Goal: Browse casually: Explore the website without a specific task or goal

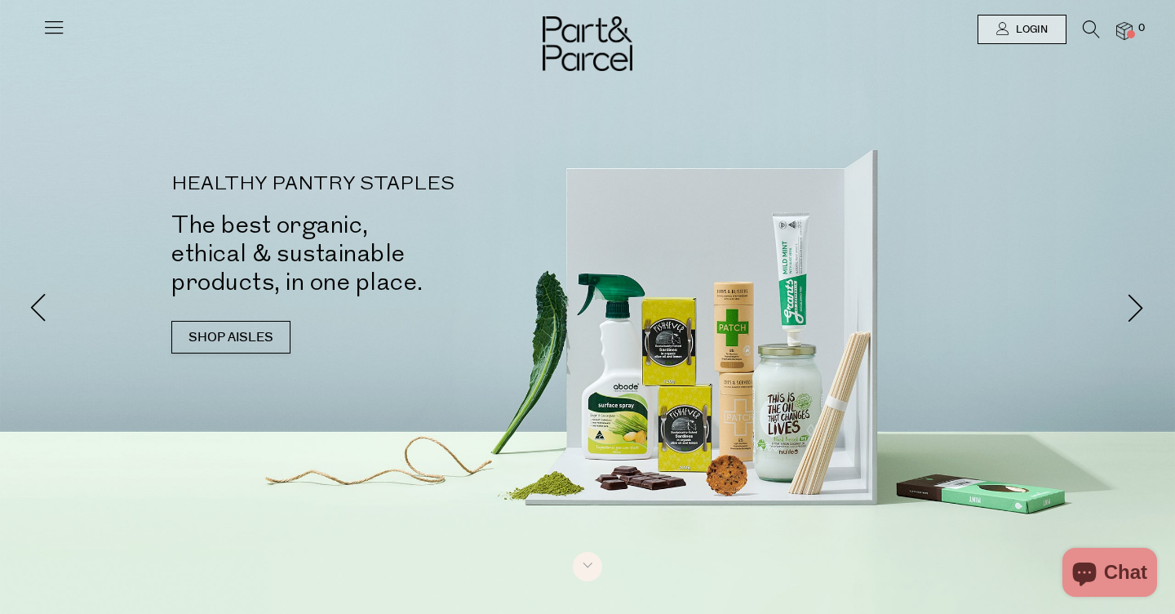
click at [59, 31] on icon at bounding box center [53, 27] width 23 height 23
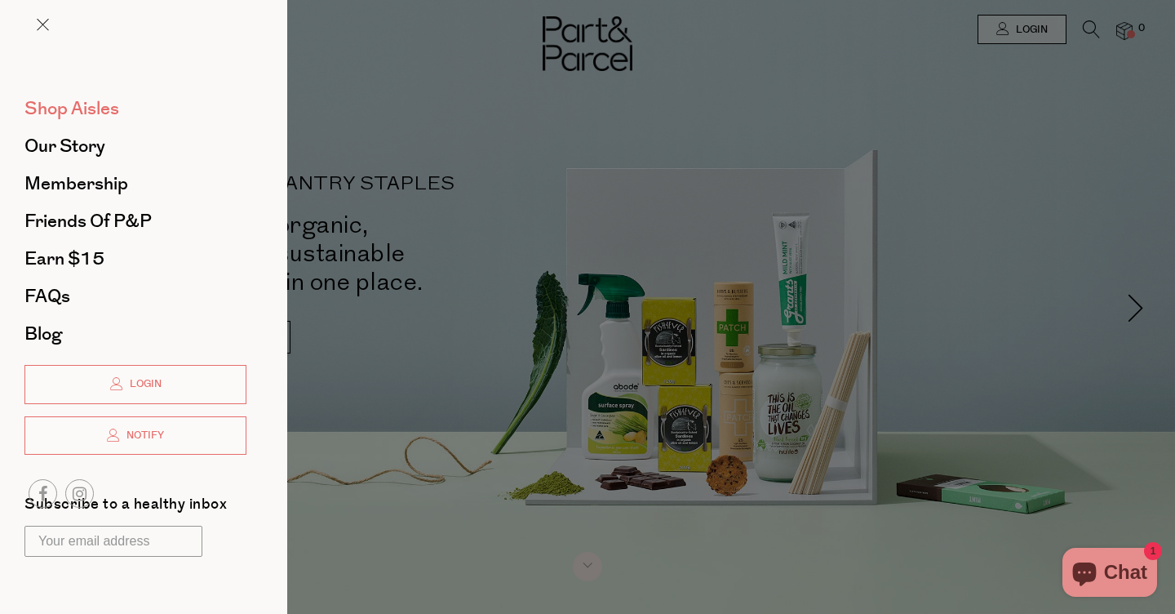
click at [90, 105] on span "Shop Aisles" at bounding box center [71, 108] width 95 height 26
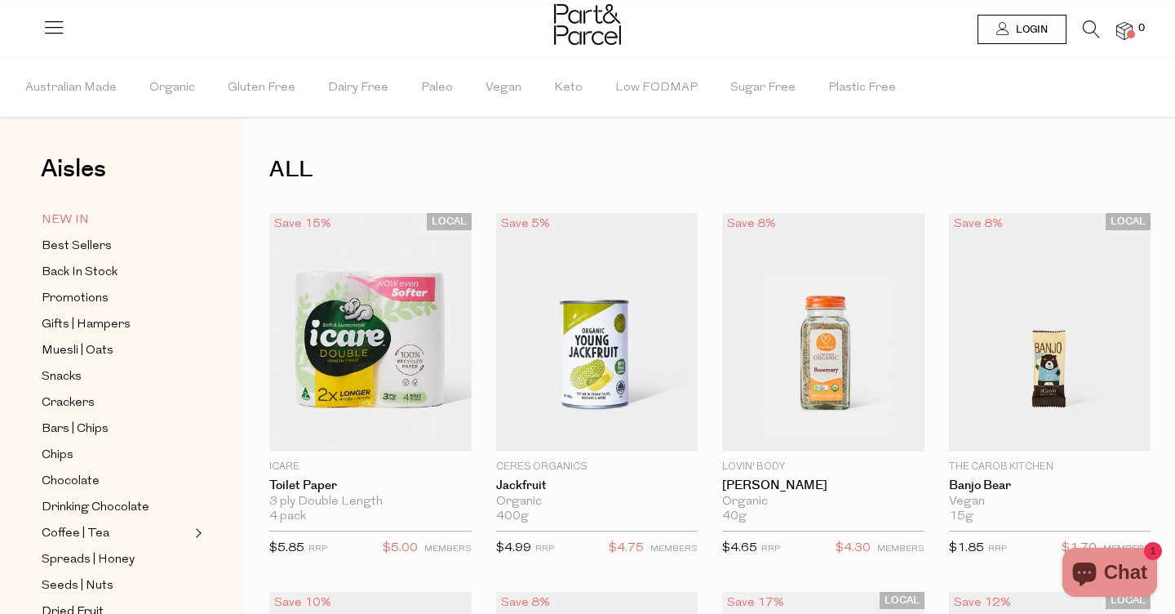
click at [51, 218] on span "NEW IN" at bounding box center [65, 221] width 47 height 20
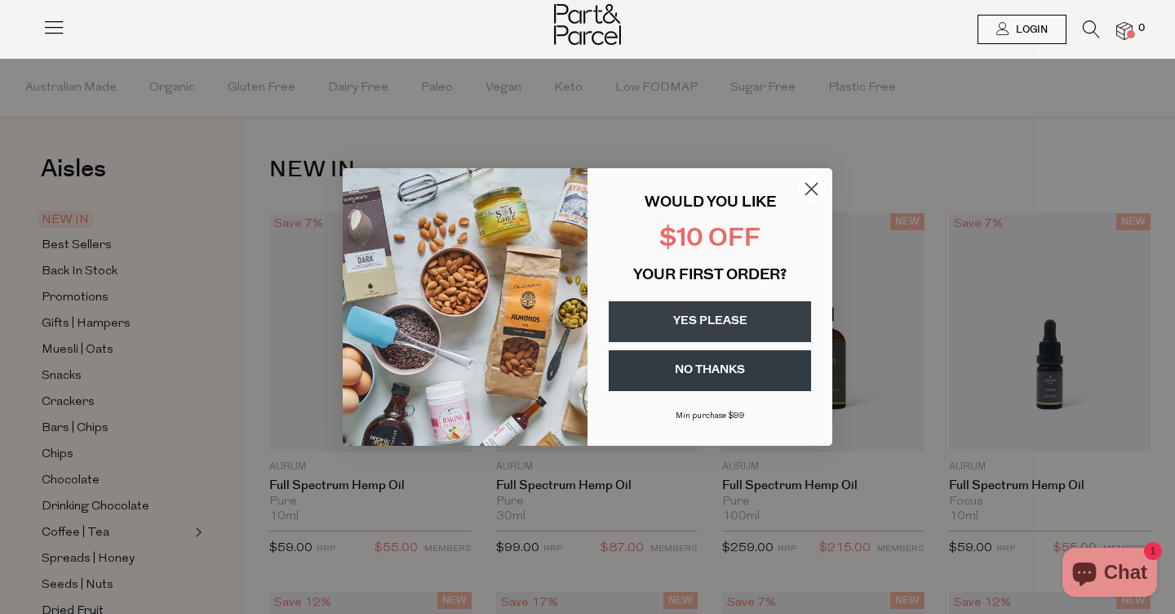
click at [805, 188] on circle "Close dialog" at bounding box center [811, 188] width 27 height 27
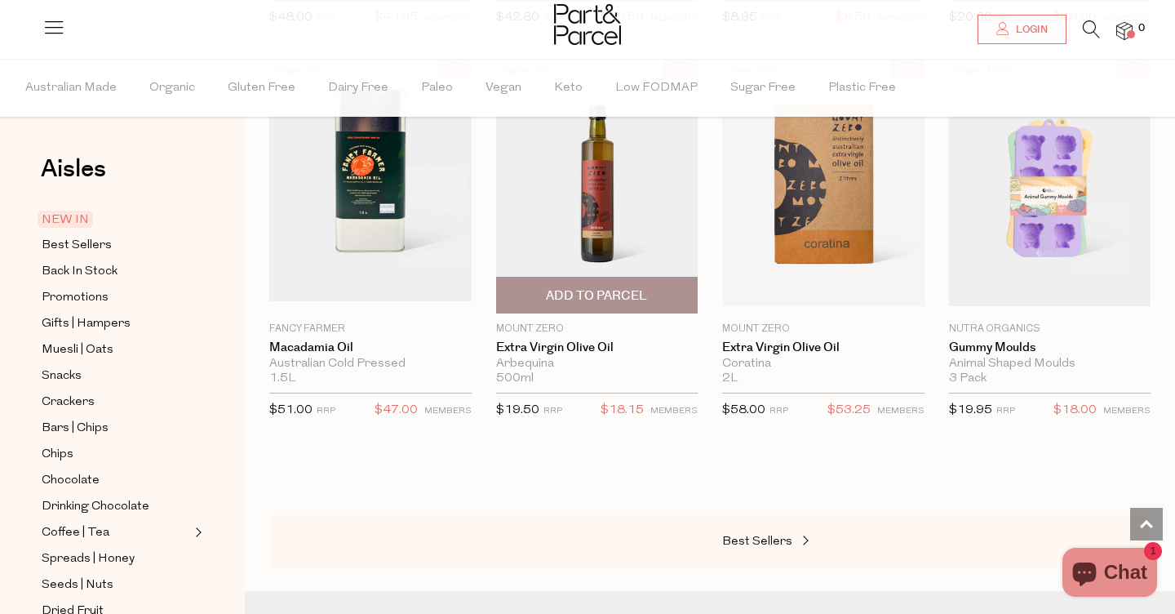
scroll to position [1683, 0]
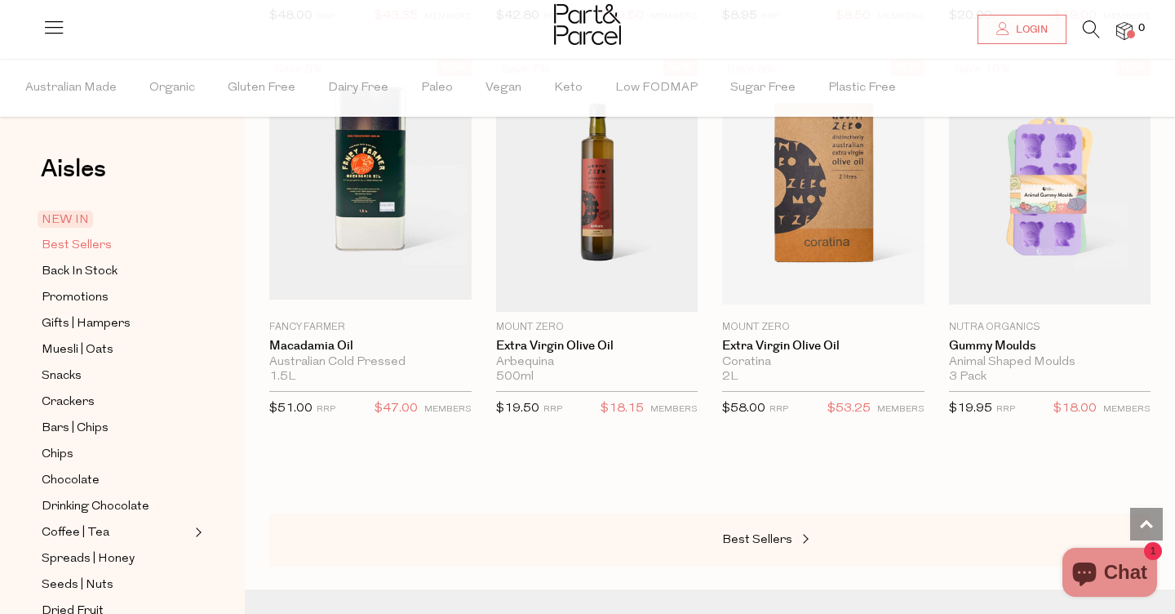
click at [95, 246] on span "Best Sellers" at bounding box center [77, 246] width 70 height 20
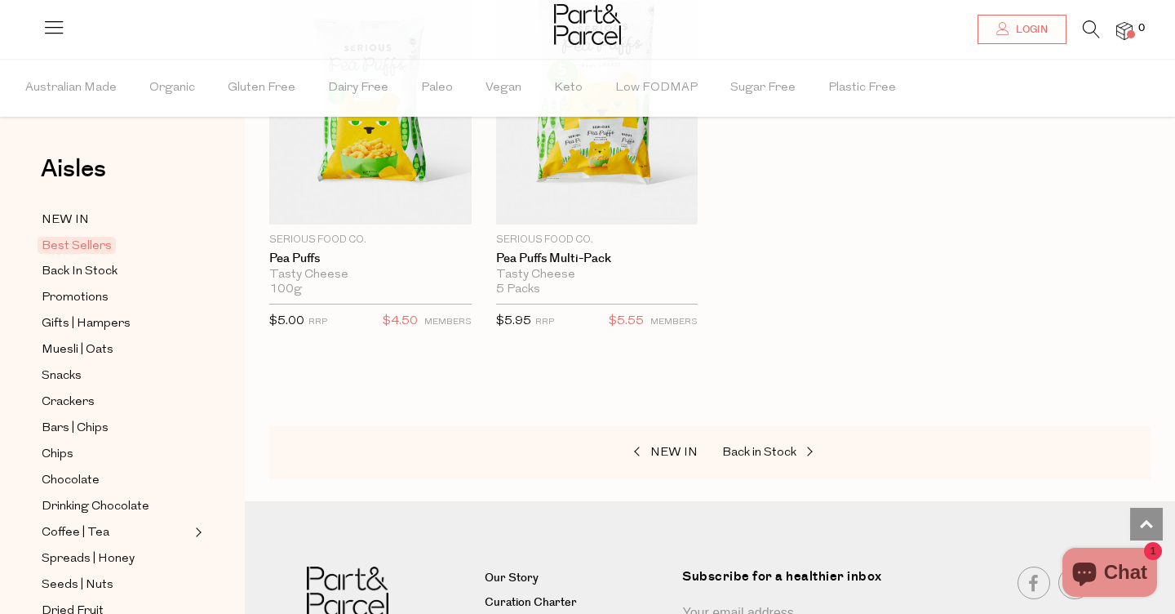
scroll to position [4057, 0]
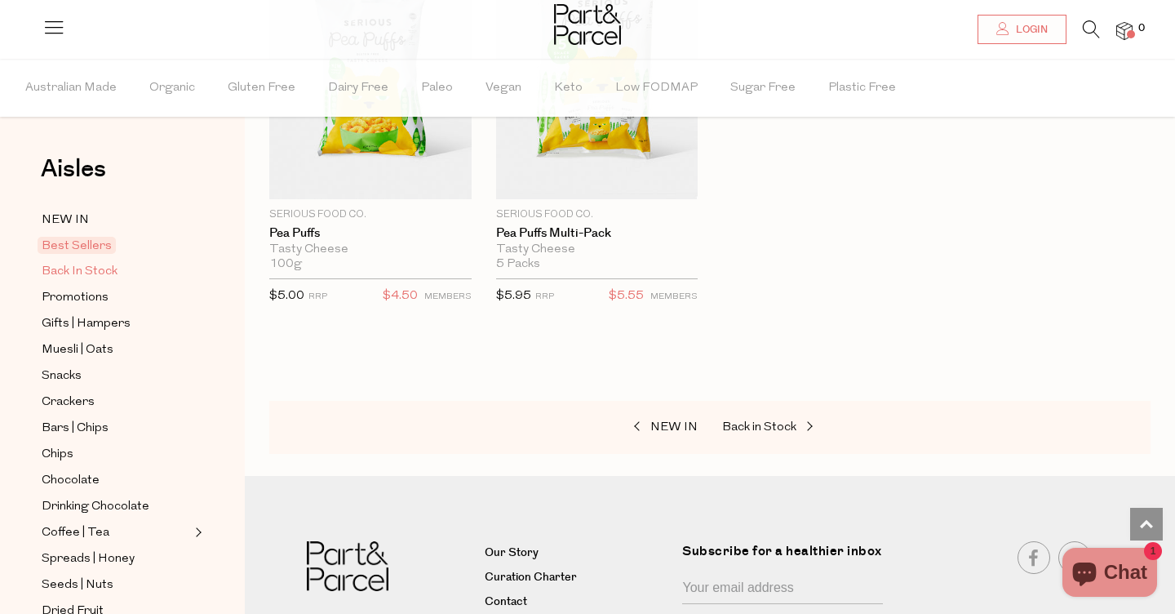
click at [105, 265] on span "Back In Stock" at bounding box center [80, 272] width 76 height 20
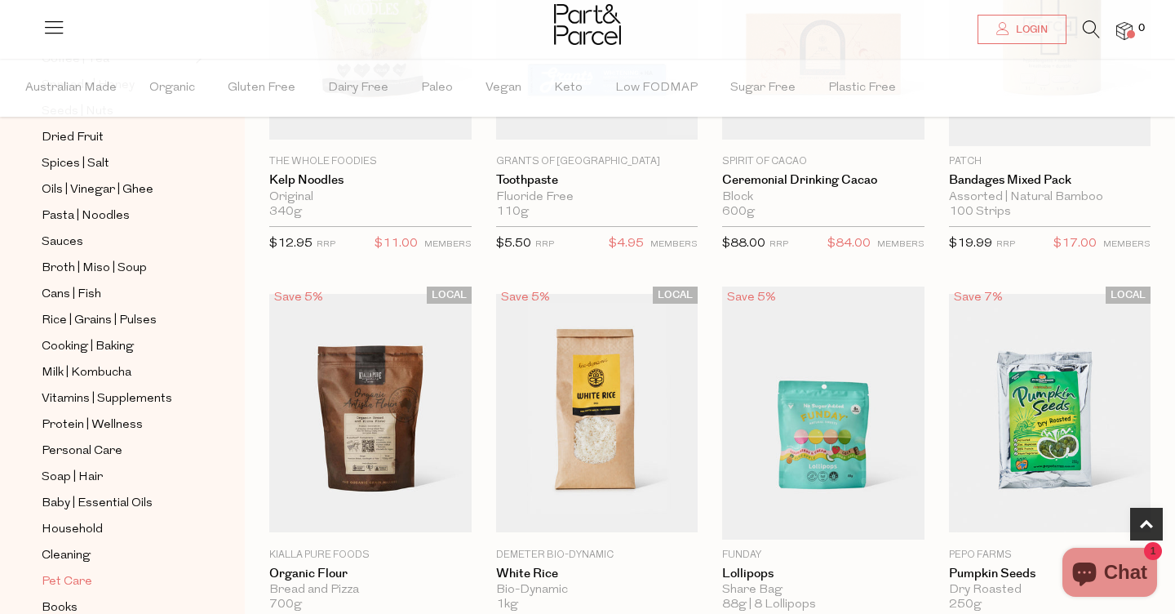
scroll to position [467, 0]
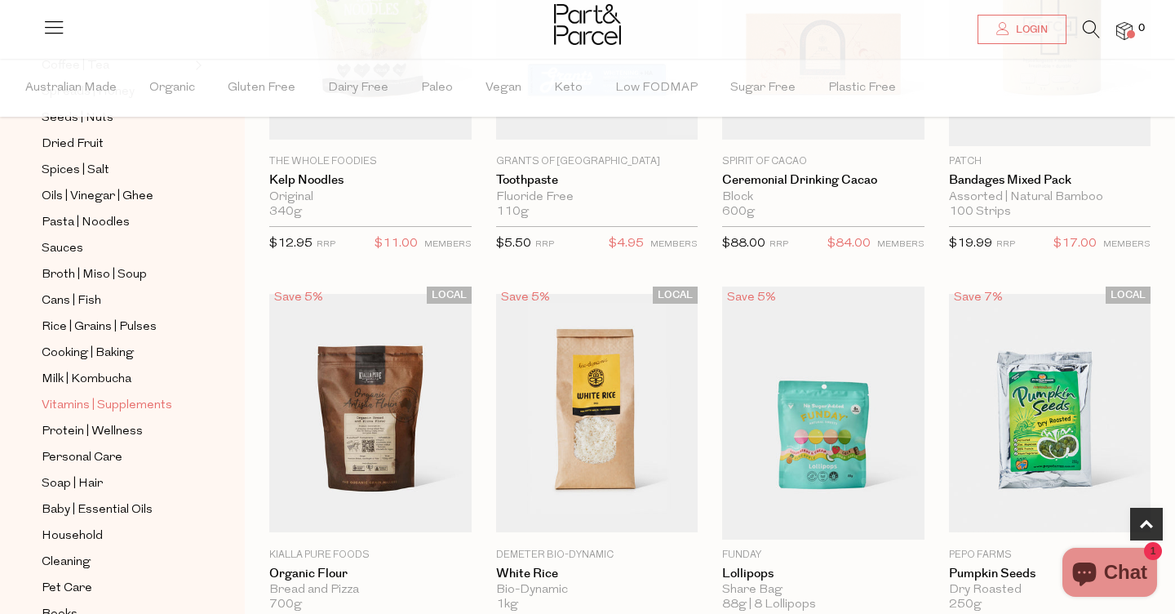
click at [168, 401] on span "Vitamins | Supplements" at bounding box center [107, 406] width 131 height 20
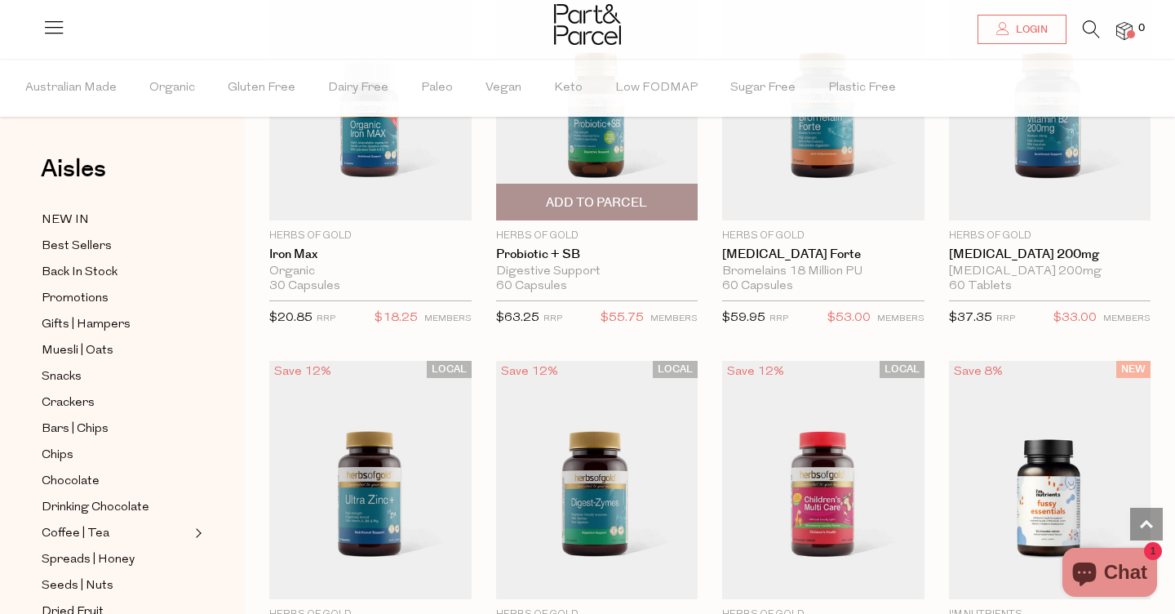
scroll to position [2821, 0]
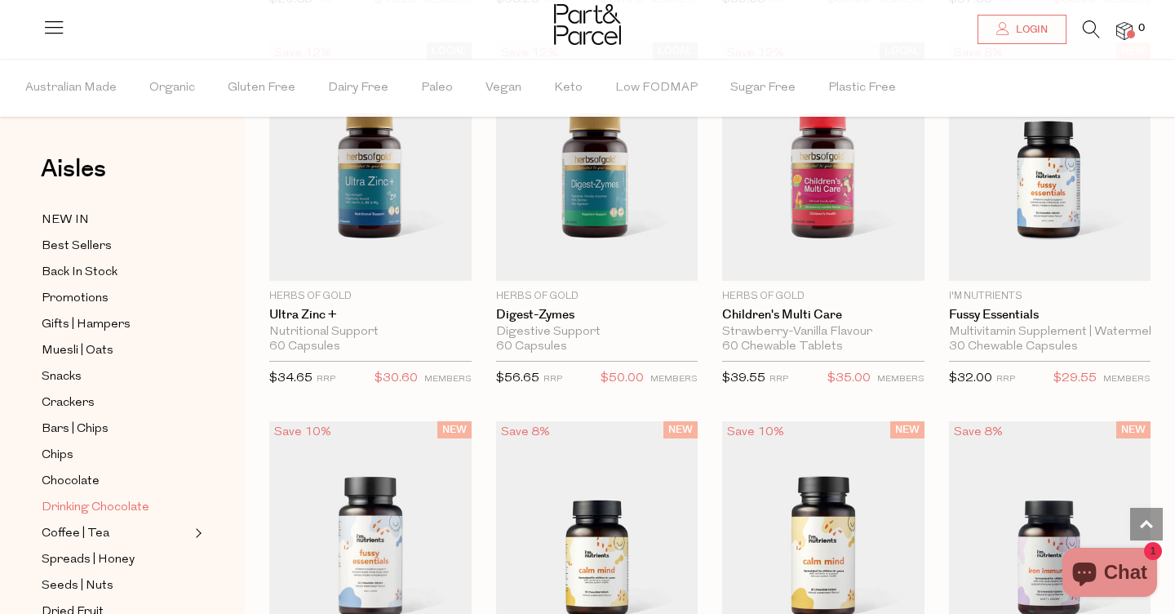
click at [120, 503] on span "Drinking Chocolate" at bounding box center [96, 508] width 108 height 20
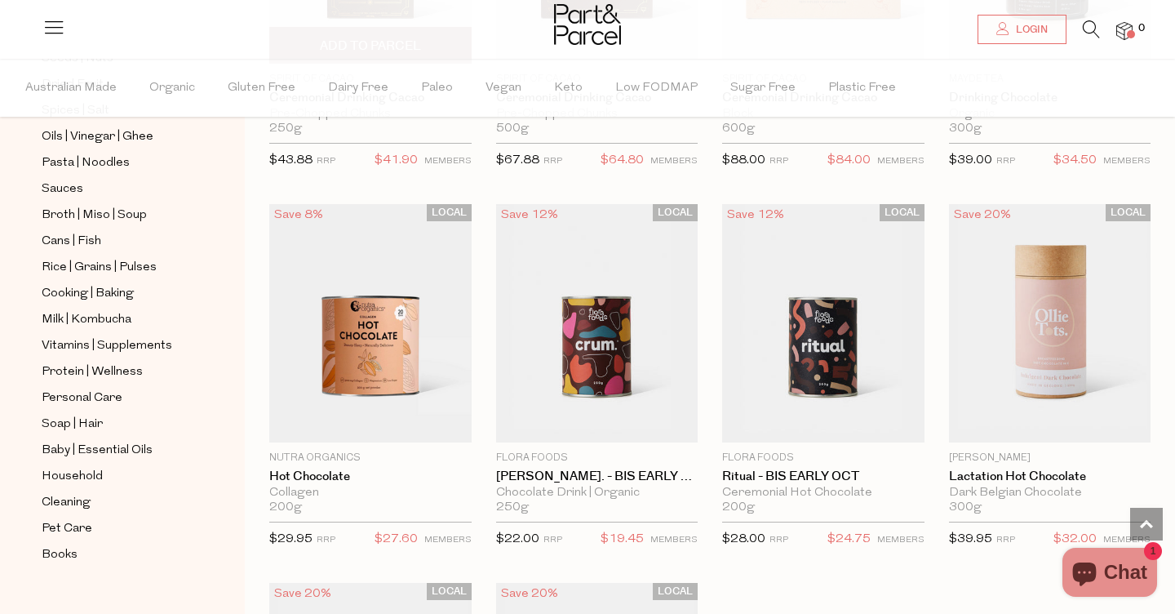
scroll to position [1326, 0]
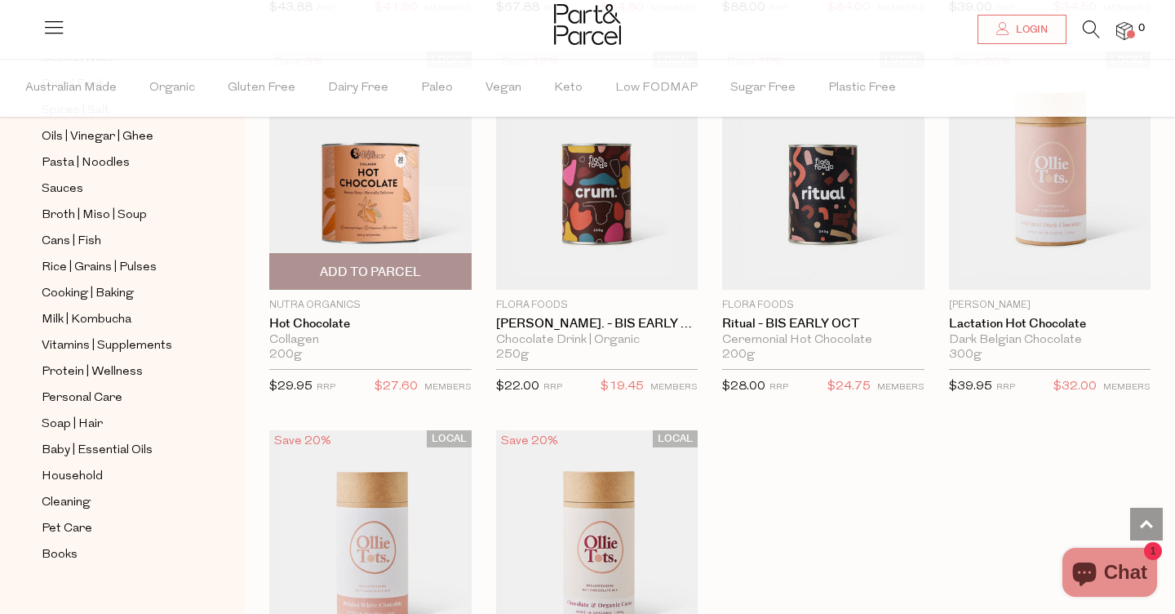
click at [376, 209] on img at bounding box center [370, 170] width 202 height 238
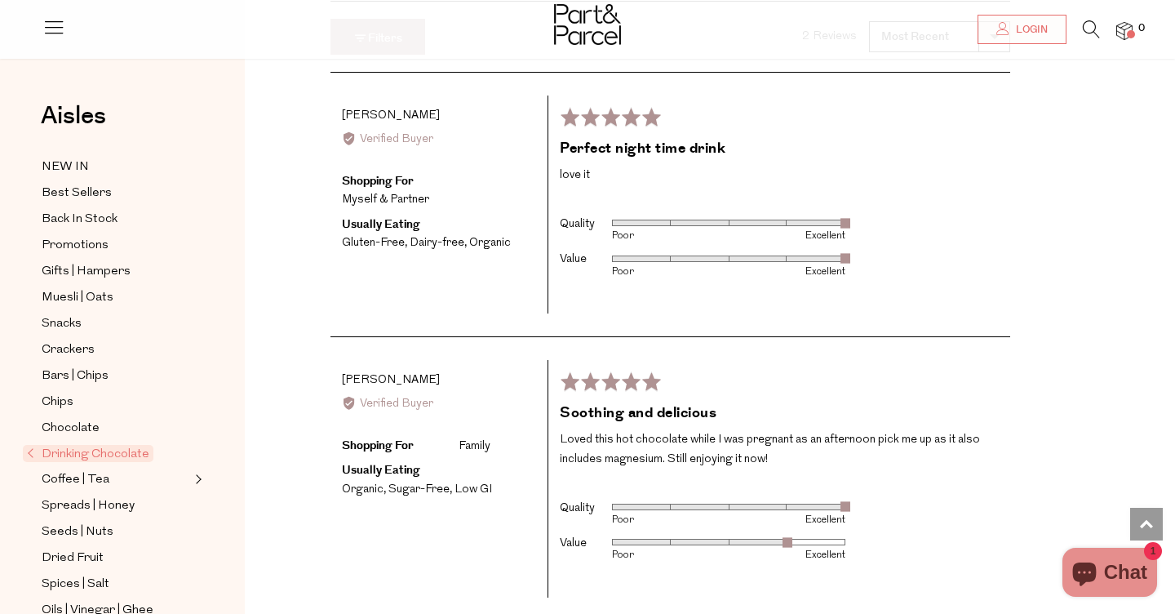
scroll to position [2439, 0]
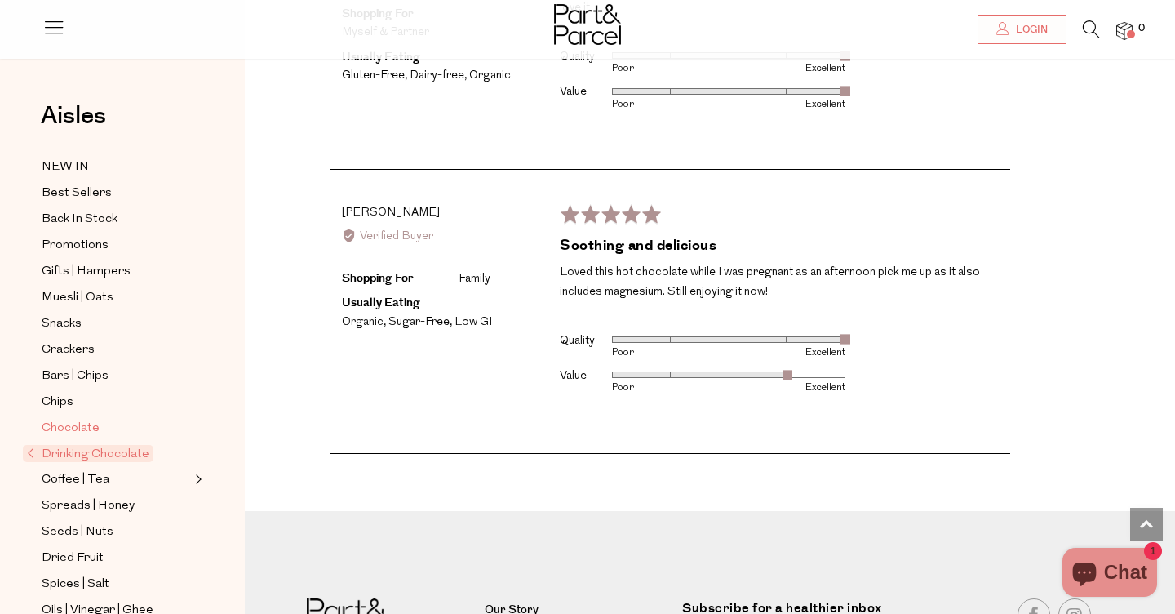
click at [64, 428] on span "Chocolate" at bounding box center [71, 429] width 58 height 20
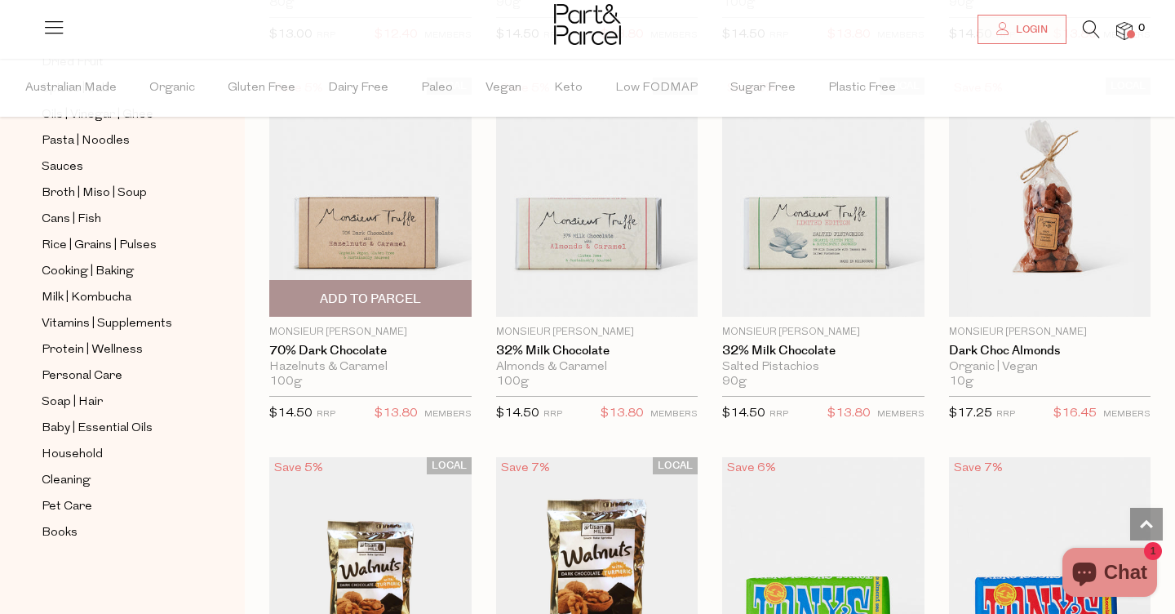
scroll to position [3542, 0]
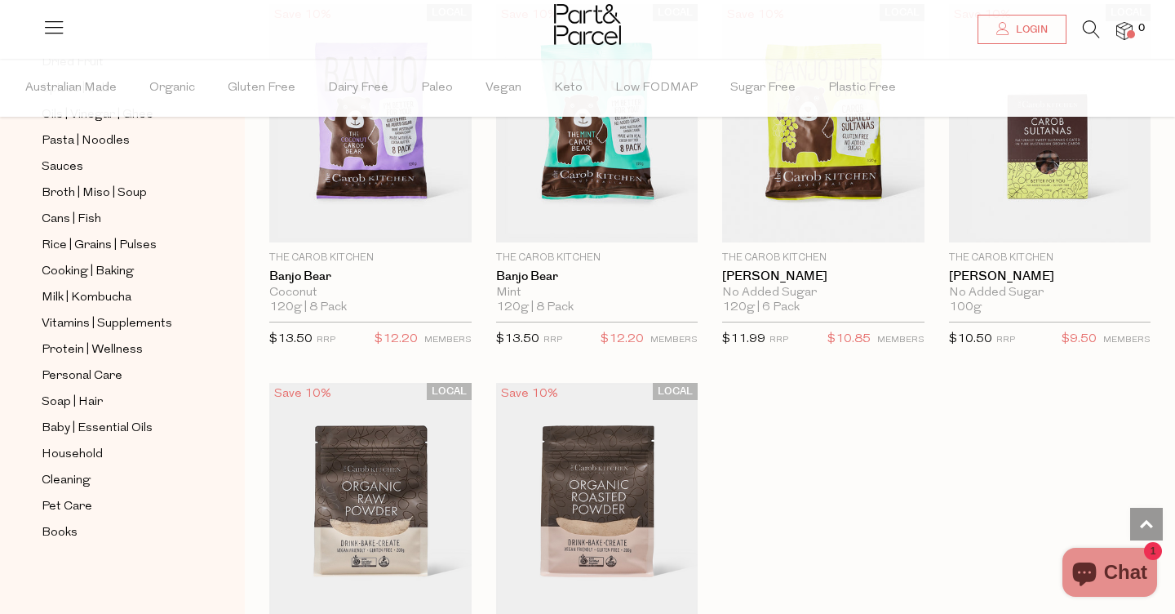
scroll to position [5379, 0]
